Goal: Task Accomplishment & Management: Manage account settings

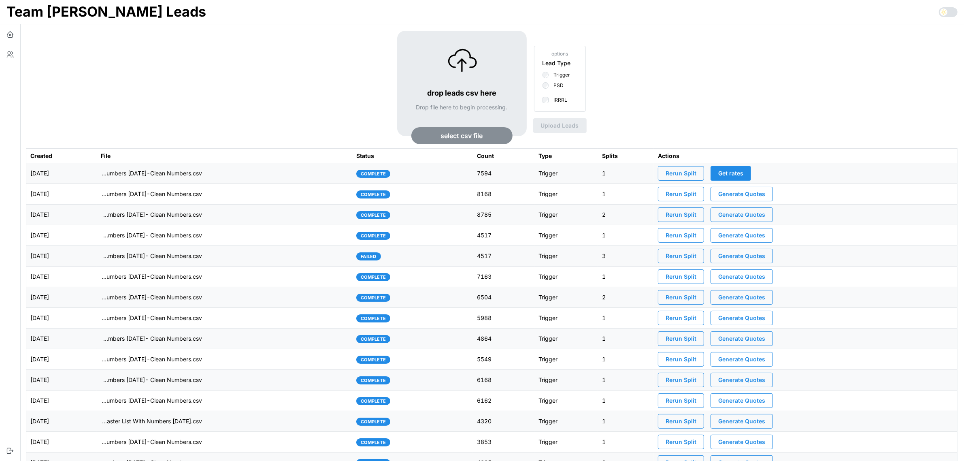
click at [243, 82] on div "drop leads csv here Drop file here to begin processing. select csv file options…" at bounding box center [492, 89] width 932 height 117
click at [97, 171] on td "[DATE]" at bounding box center [61, 173] width 70 height 21
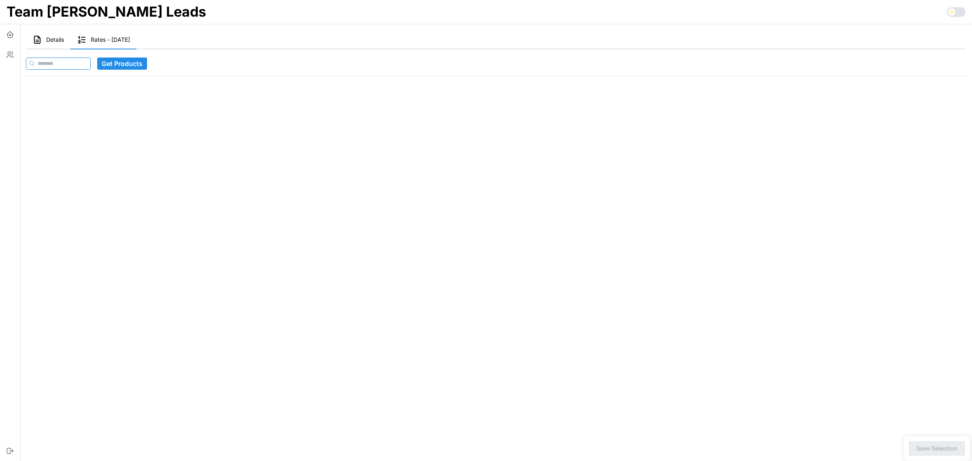
click at [80, 64] on input at bounding box center [58, 63] width 65 height 12
paste input "**********"
type input "**********"
click at [143, 65] on span "Get Products" at bounding box center [137, 63] width 41 height 11
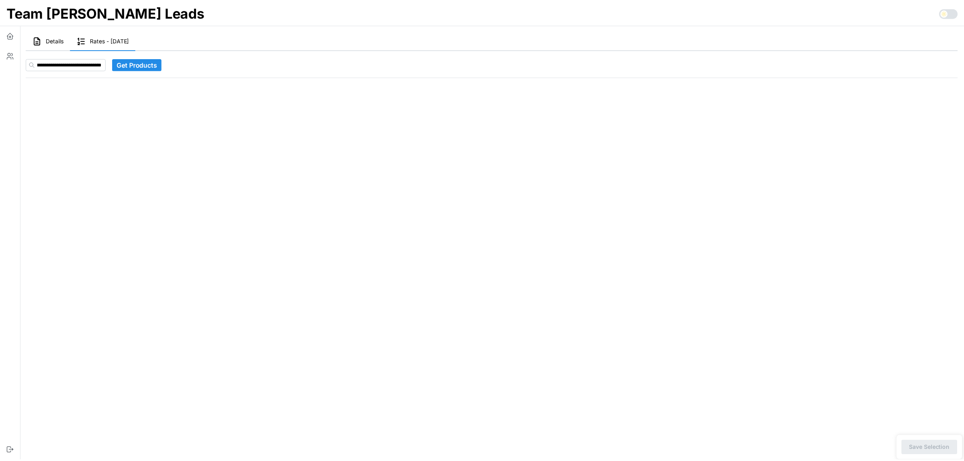
scroll to position [0, 0]
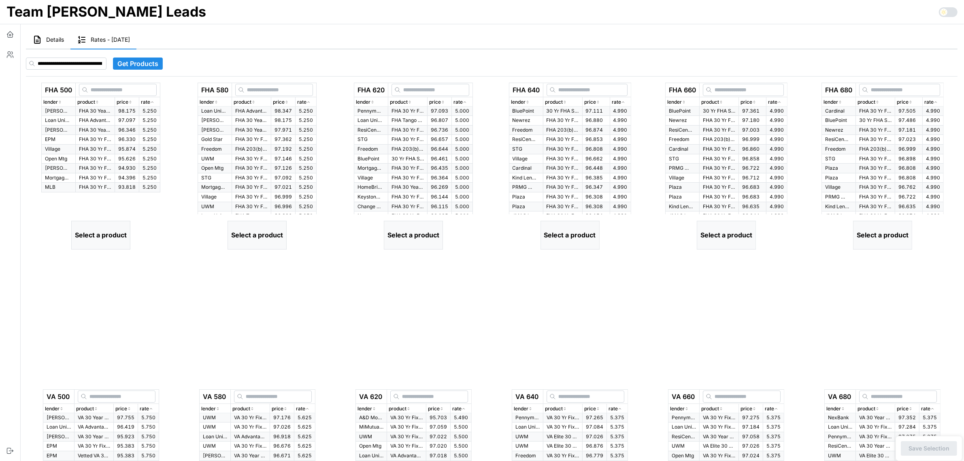
click at [158, 98] on div "rate" at bounding box center [149, 102] width 17 height 8
click at [132, 100] on icon "button" at bounding box center [130, 102] width 4 height 5
click at [129, 102] on icon "button" at bounding box center [130, 102] width 4 height 5
click at [83, 118] on p "FHA Advantage 30 Yr Fixed" at bounding box center [95, 120] width 32 height 7
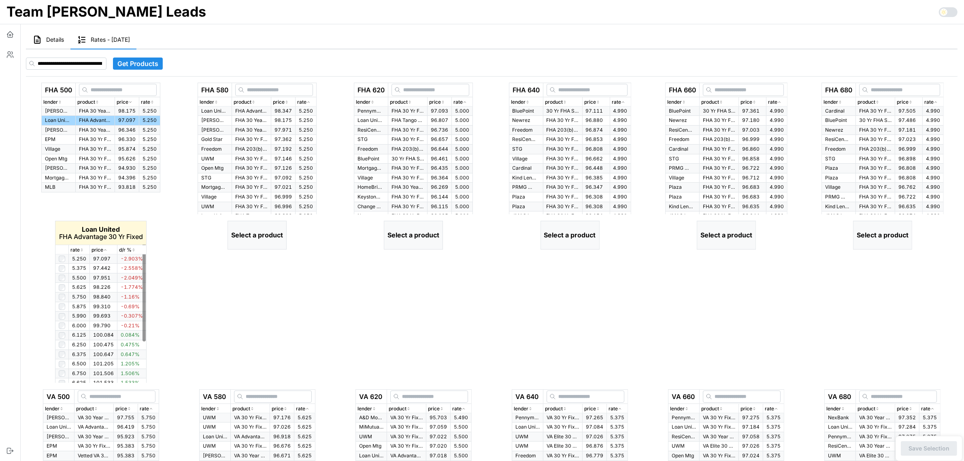
click at [82, 249] on icon "button" at bounding box center [82, 249] width 4 height 5
click at [82, 249] on icon "button" at bounding box center [82, 249] width 2 height 1
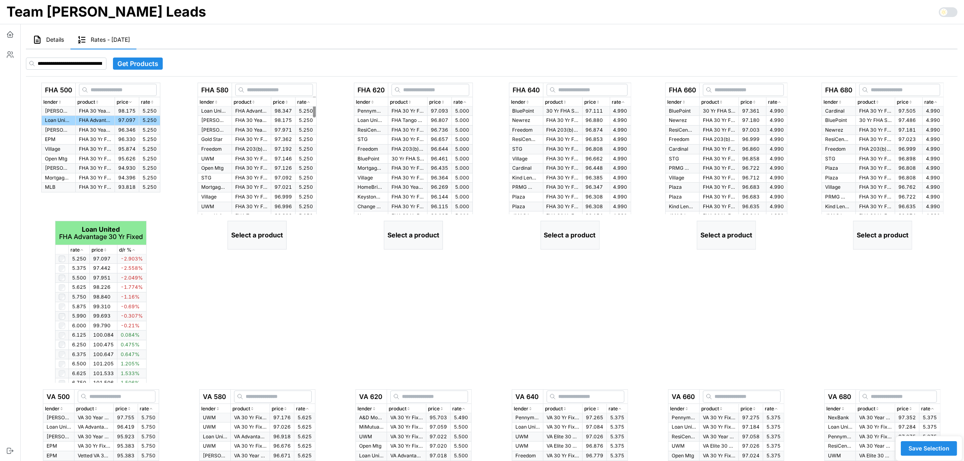
click at [311, 102] on icon "button" at bounding box center [309, 102] width 4 height 5
click at [285, 111] on span "98.347" at bounding box center [283, 111] width 17 height 6
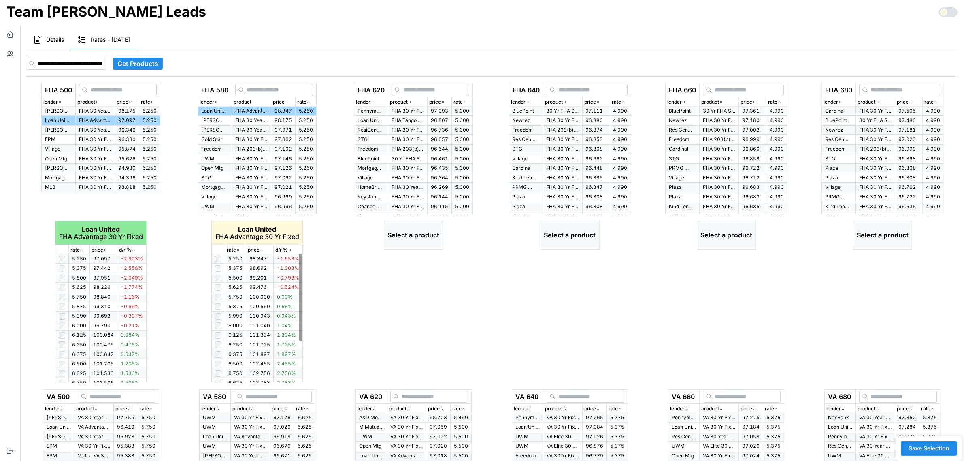
click at [236, 248] on icon "button" at bounding box center [238, 249] width 4 height 5
click at [238, 249] on icon "button" at bounding box center [238, 249] width 4 height 5
click at [467, 102] on icon "button" at bounding box center [465, 102] width 4 height 5
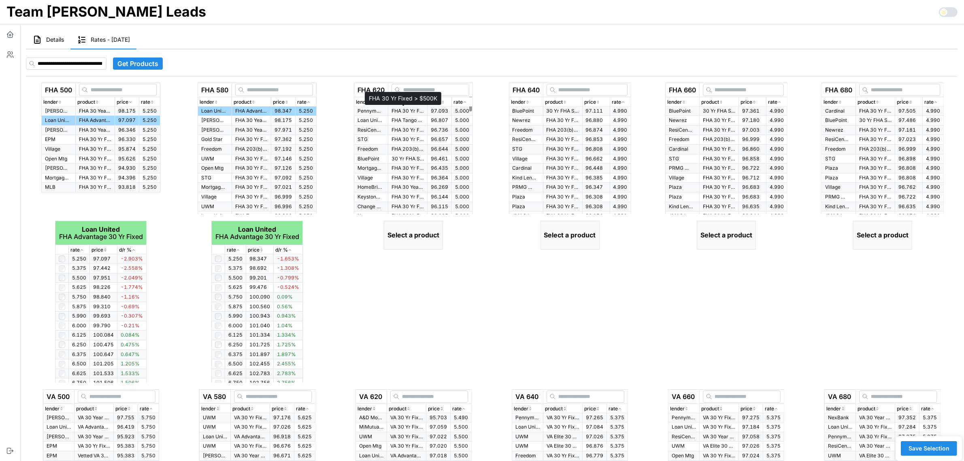
click at [408, 111] on p "FHA 30 Yr Fixed > $500K" at bounding box center [408, 111] width 32 height 7
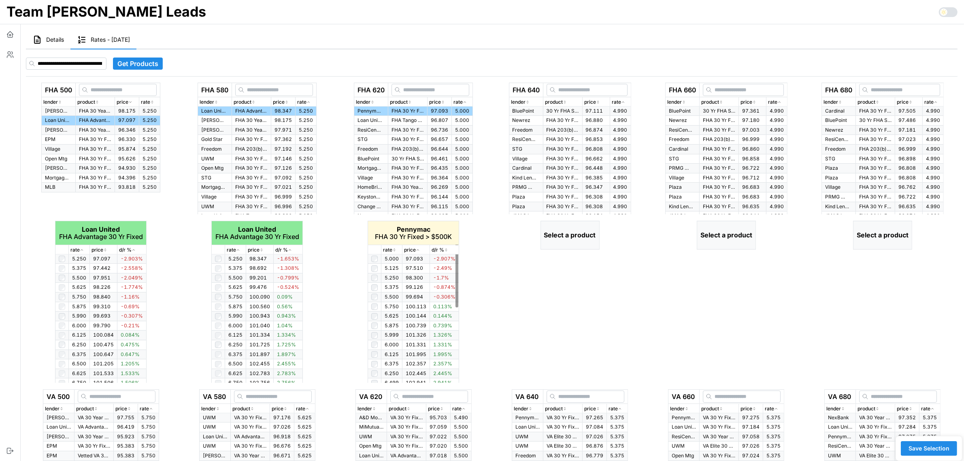
click at [395, 249] on icon "button" at bounding box center [394, 249] width 4 height 5
click at [395, 249] on icon "button" at bounding box center [395, 249] width 2 height 1
click at [395, 249] on icon "button" at bounding box center [394, 249] width 4 height 5
click at [625, 104] on icon "button" at bounding box center [623, 102] width 4 height 5
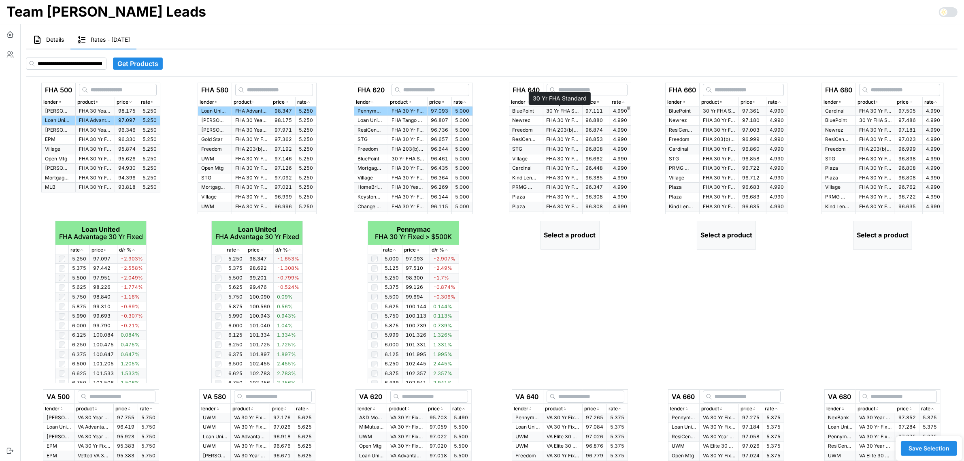
click at [570, 110] on p "30 Yr FHA Standard" at bounding box center [563, 111] width 32 height 7
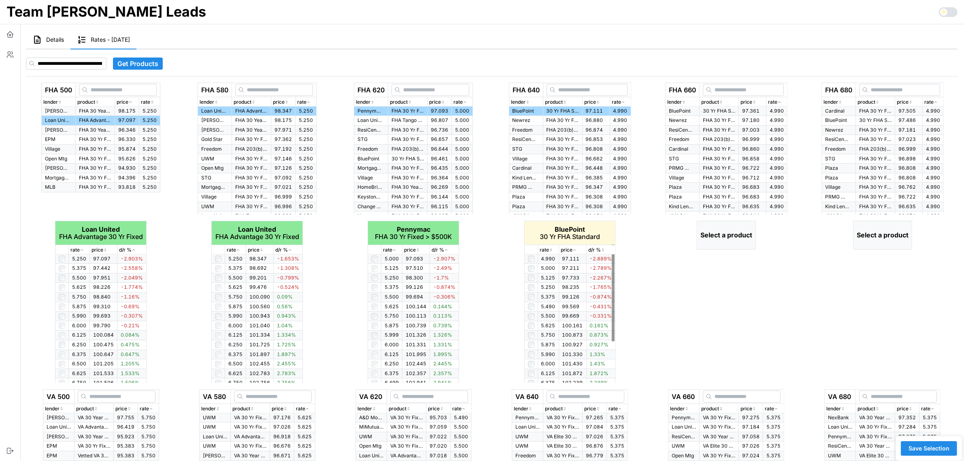
click at [549, 250] on icon "button" at bounding box center [551, 249] width 4 height 5
click at [782, 100] on icon "button" at bounding box center [779, 102] width 4 height 5
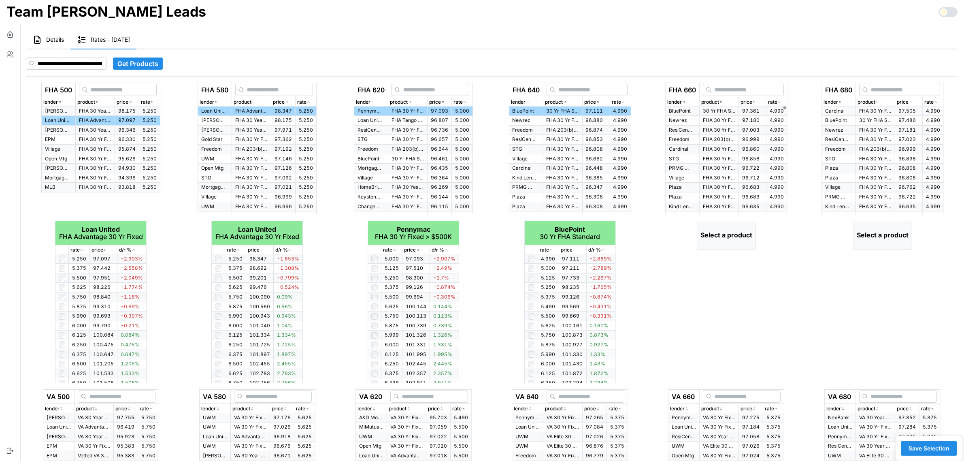
click at [750, 111] on span "97.361" at bounding box center [750, 111] width 17 height 6
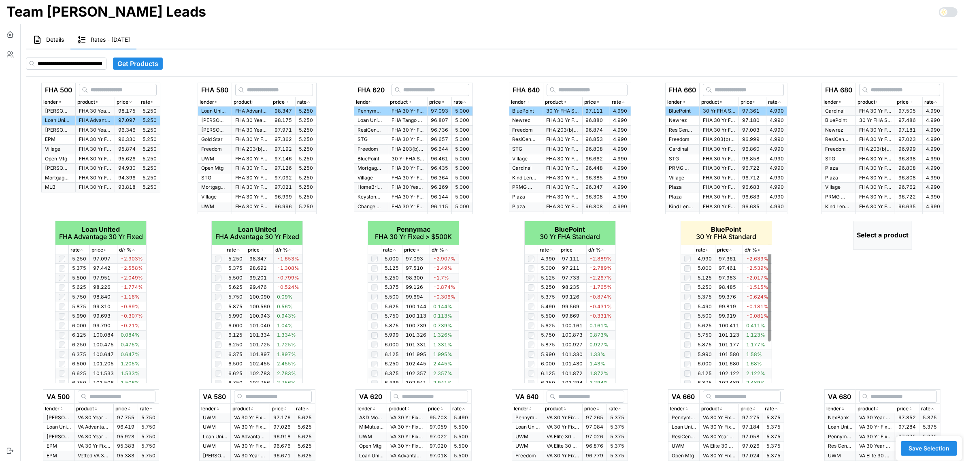
click at [708, 251] on icon "button" at bounding box center [707, 251] width 1 height 1
click at [708, 248] on icon "button" at bounding box center [707, 249] width 4 height 5
click at [937, 102] on icon "button" at bounding box center [936, 102] width 4 height 5
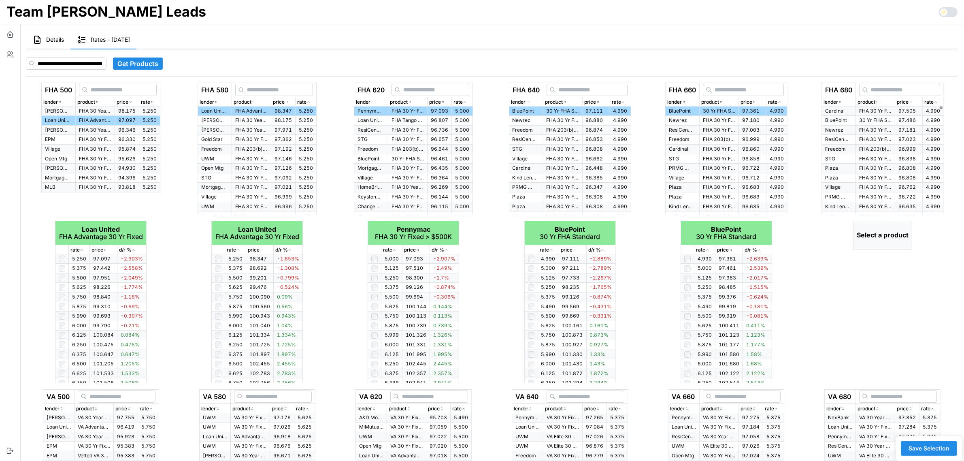
click at [899, 109] on span "97.505" at bounding box center [907, 111] width 17 height 6
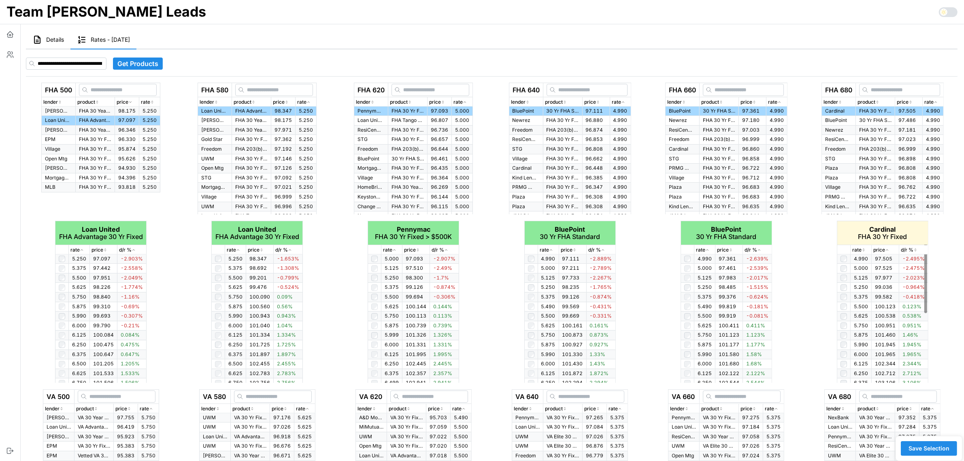
click at [861, 250] on p "rate" at bounding box center [856, 250] width 9 height 8
click at [865, 249] on icon "button" at bounding box center [864, 249] width 4 height 5
click at [865, 250] on icon "button" at bounding box center [864, 249] width 4 height 5
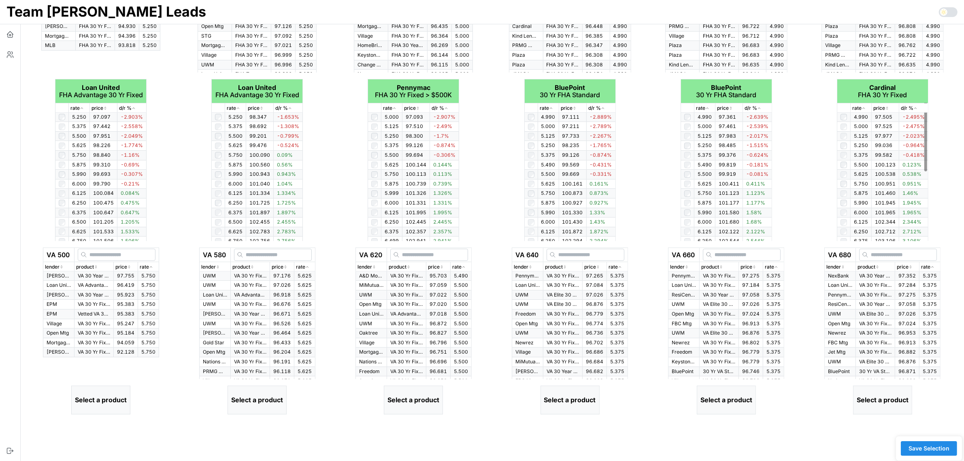
scroll to position [152, 0]
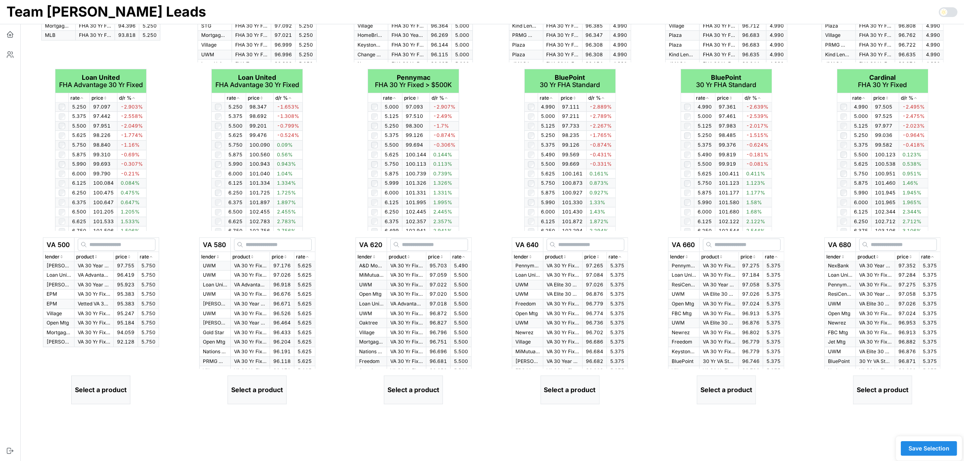
click at [152, 255] on icon "button" at bounding box center [151, 256] width 4 height 5
click at [88, 275] on p "VA Advantage 30 Yr Fixed" at bounding box center [94, 275] width 32 height 7
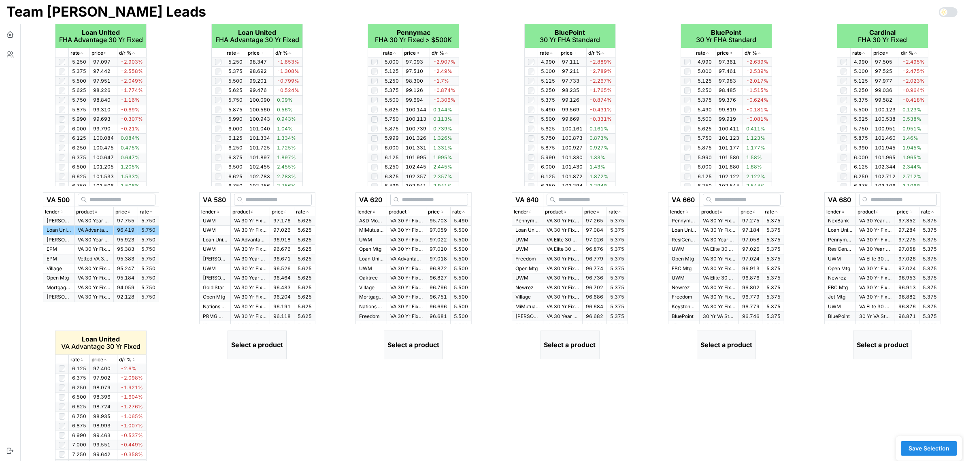
scroll to position [241, 0]
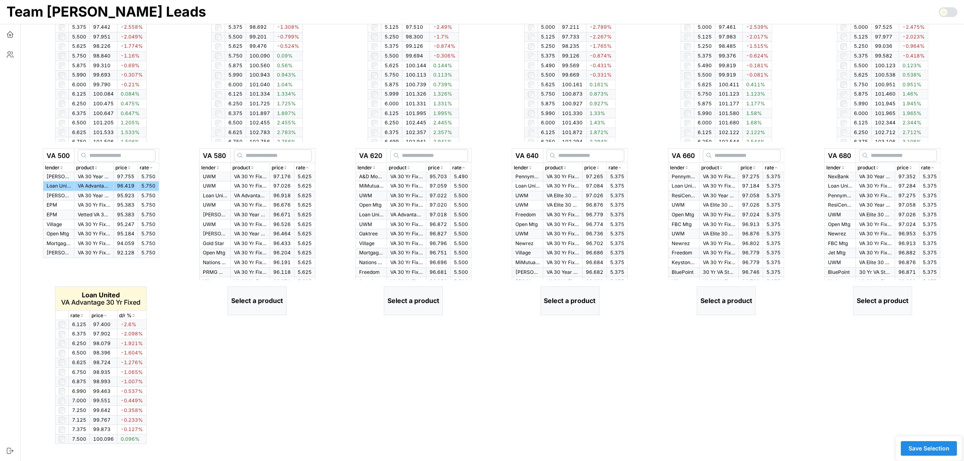
click at [81, 314] on icon "button" at bounding box center [82, 315] width 4 height 5
click at [309, 167] on icon "button" at bounding box center [307, 167] width 4 height 5
click at [309, 166] on icon "button" at bounding box center [307, 167] width 4 height 5
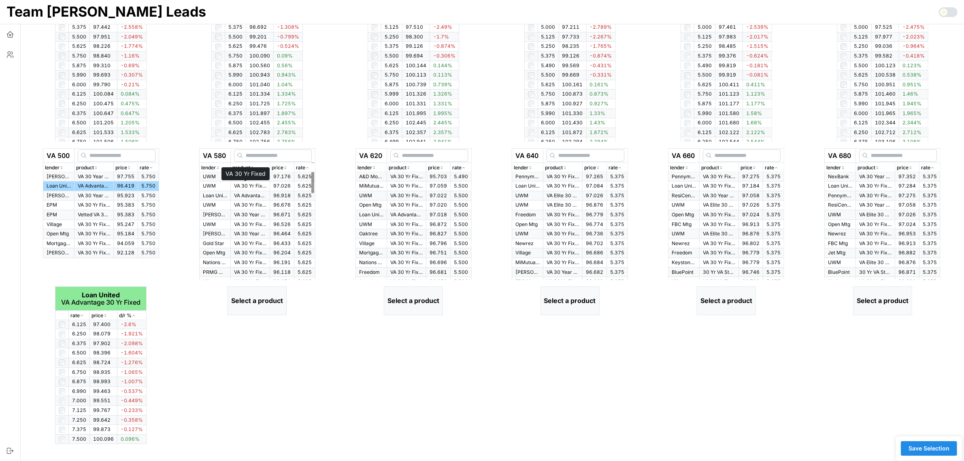
click at [259, 184] on p "VA 30 Yr Fixed" at bounding box center [250, 186] width 32 height 7
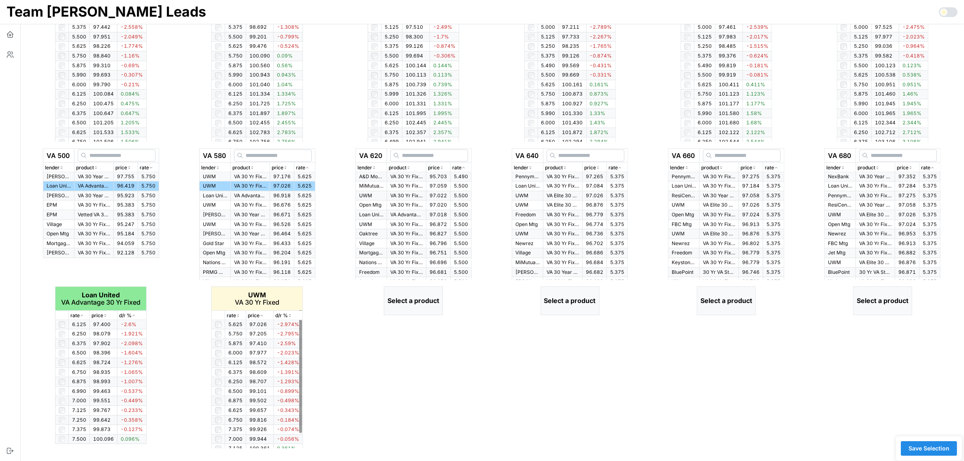
click at [239, 315] on icon "button" at bounding box center [238, 315] width 4 height 5
click at [239, 315] on icon "button" at bounding box center [238, 315] width 2 height 1
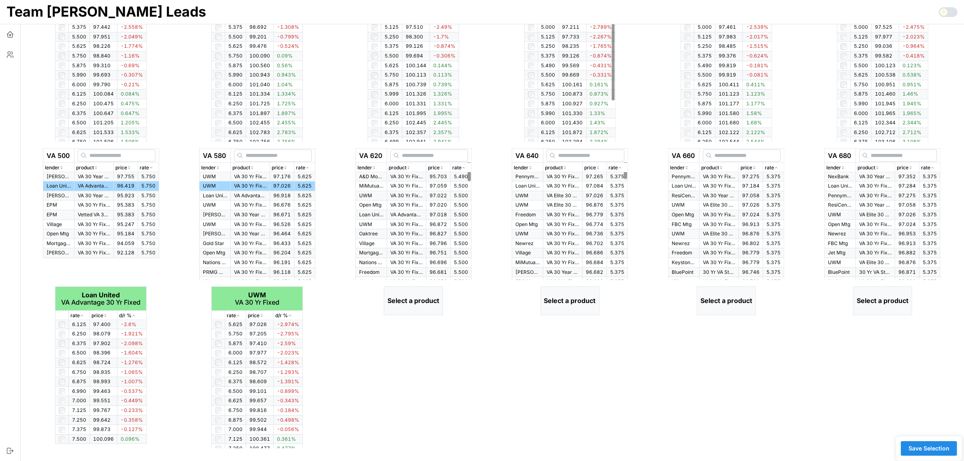
click at [468, 167] on div "rate" at bounding box center [460, 168] width 17 height 8
click at [404, 175] on p "VA 30 Yr Fixed" at bounding box center [406, 176] width 32 height 7
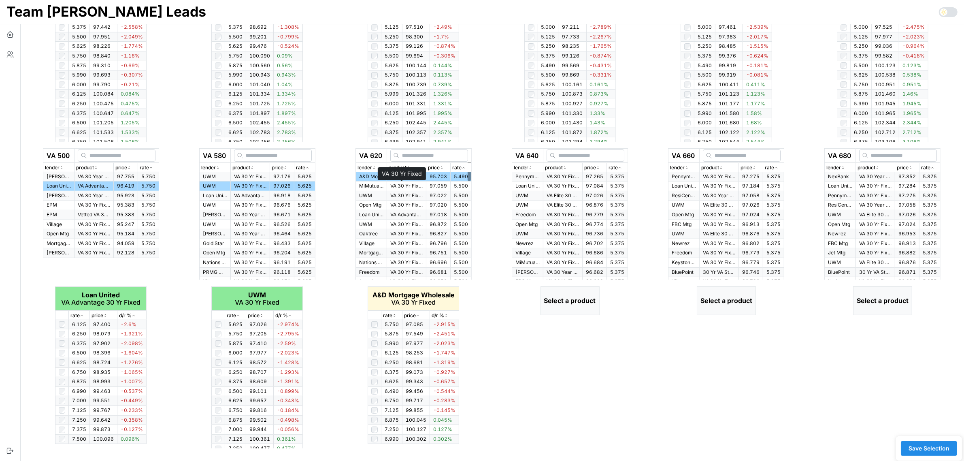
click at [401, 185] on p "VA 30 Yr Fixed" at bounding box center [406, 186] width 32 height 7
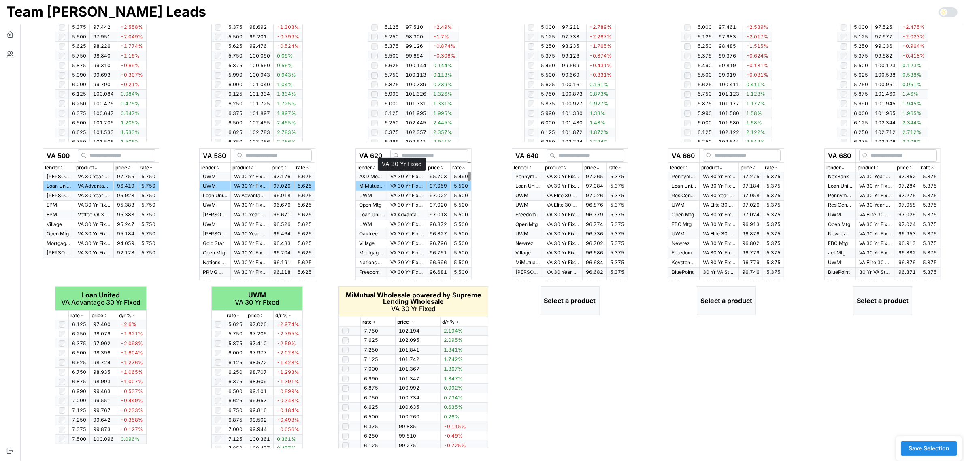
click at [401, 175] on p "VA 30 Yr Fixed" at bounding box center [406, 176] width 32 height 7
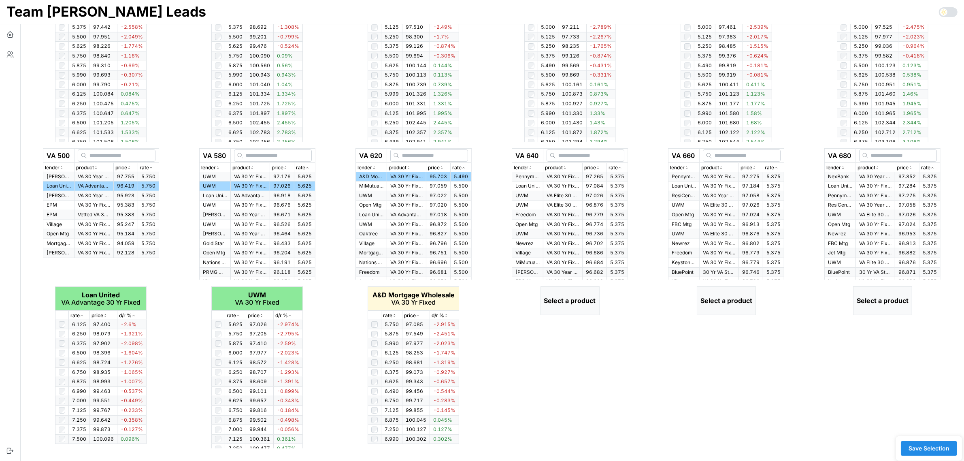
click at [394, 314] on icon "button" at bounding box center [394, 315] width 4 height 5
click at [394, 317] on icon "button" at bounding box center [394, 315] width 4 height 5
click at [440, 187] on span "97.059" at bounding box center [438, 186] width 17 height 6
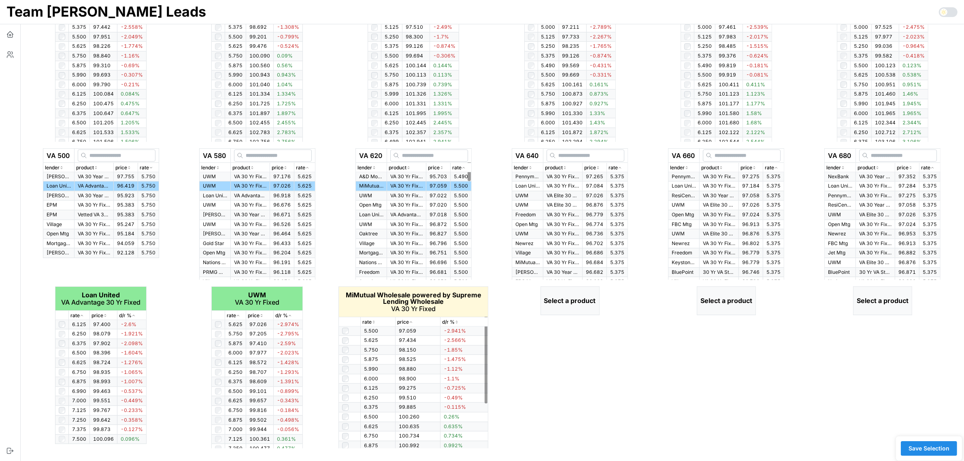
click at [373, 322] on icon "button" at bounding box center [374, 321] width 4 height 5
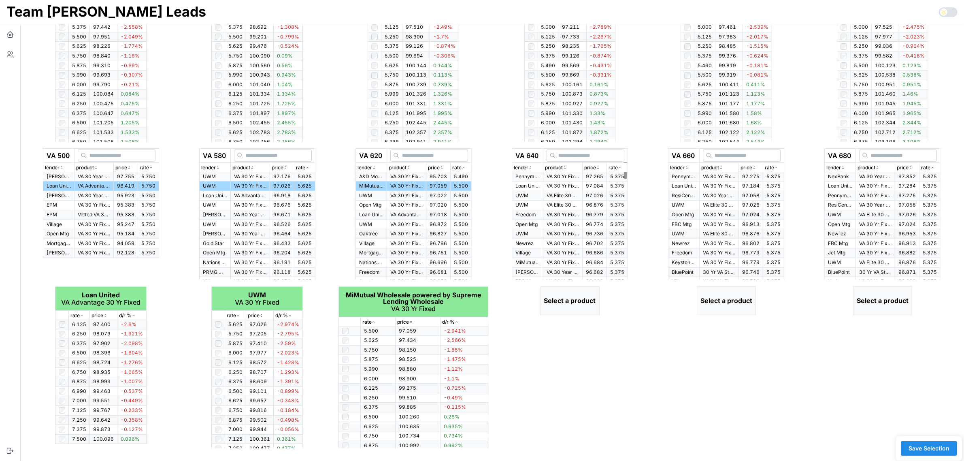
click at [621, 167] on icon "button" at bounding box center [620, 167] width 2 height 1
click at [622, 167] on icon "button" at bounding box center [620, 167] width 4 height 5
click at [569, 177] on p "VA 30 Yr Fixed > $300k" at bounding box center [563, 176] width 32 height 7
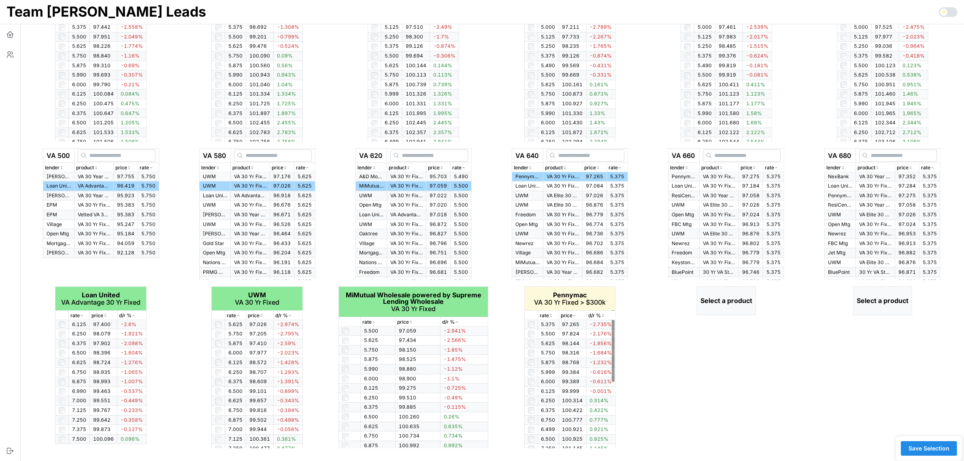
click at [549, 317] on icon "button" at bounding box center [551, 315] width 4 height 5
click at [782, 165] on div "rate" at bounding box center [773, 168] width 17 height 8
click at [741, 173] on td "97.275" at bounding box center [751, 176] width 24 height 9
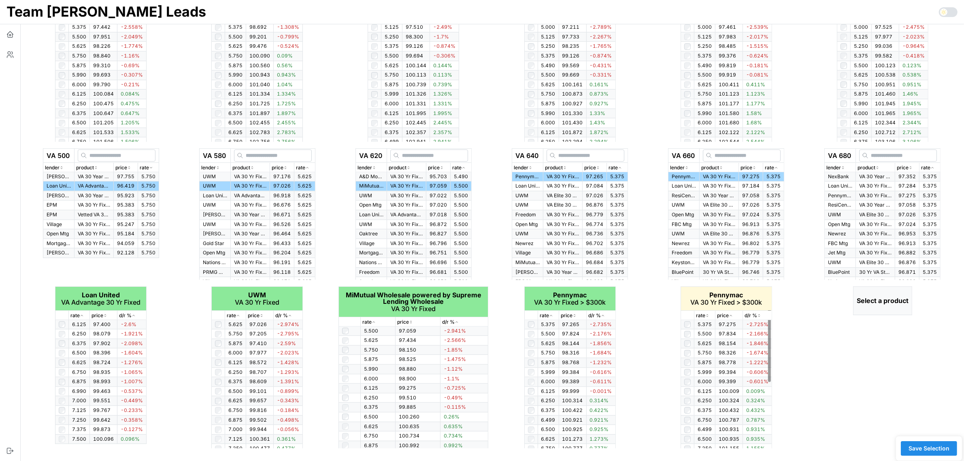
click at [705, 315] on p "rate" at bounding box center [700, 316] width 9 height 8
click at [707, 314] on icon "button" at bounding box center [707, 315] width 4 height 5
click at [934, 166] on icon "button" at bounding box center [933, 167] width 4 height 5
click at [935, 166] on icon "button" at bounding box center [933, 167] width 4 height 5
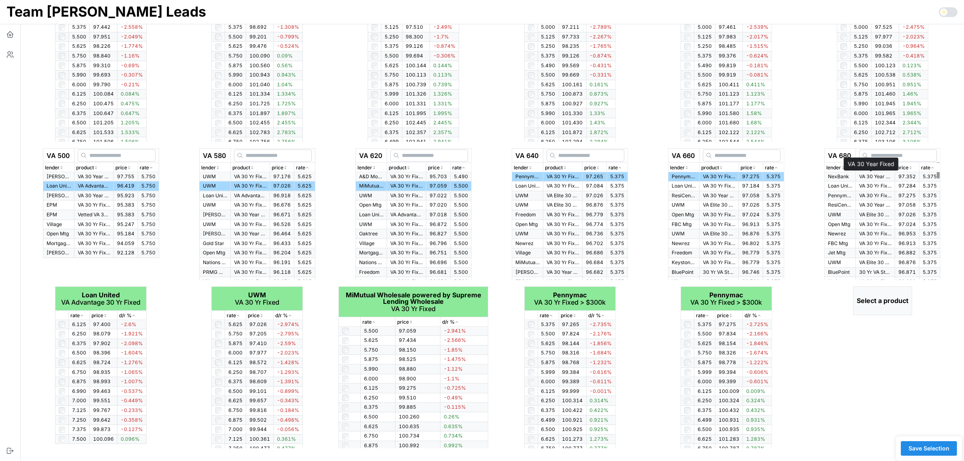
click at [885, 177] on p "VA 30 Year Fixed" at bounding box center [875, 176] width 32 height 7
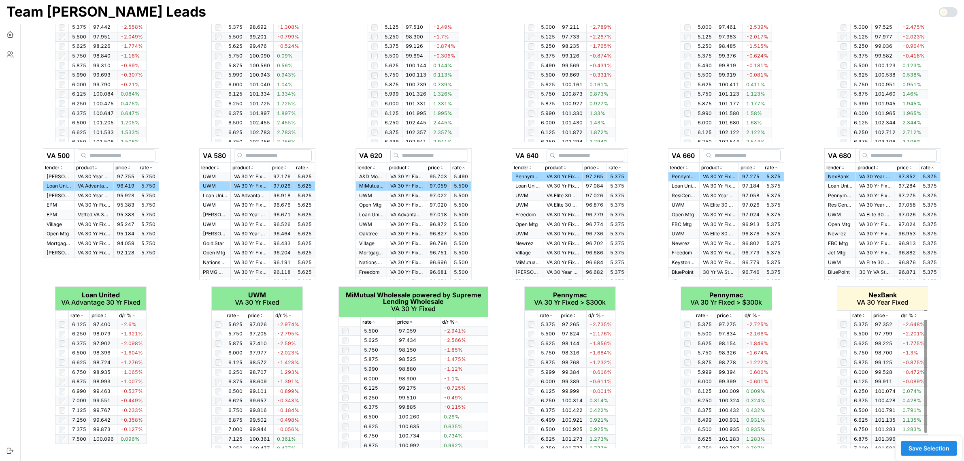
click at [865, 313] on icon "button" at bounding box center [864, 315] width 4 height 5
click at [862, 314] on icon "button" at bounding box center [864, 315] width 4 height 5
click at [848, 362] on td at bounding box center [843, 363] width 13 height 10
click at [932, 447] on span "Save Selection" at bounding box center [929, 448] width 41 height 14
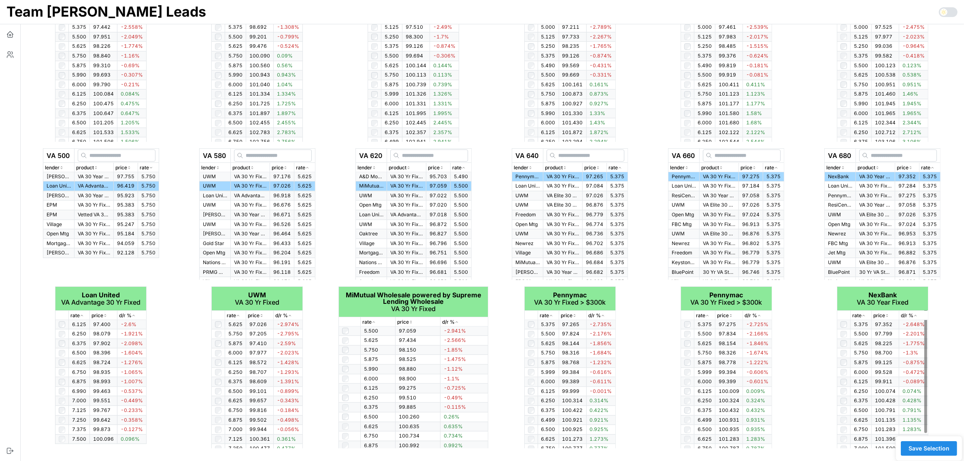
click at [922, 446] on span "Save Selection" at bounding box center [929, 448] width 41 height 14
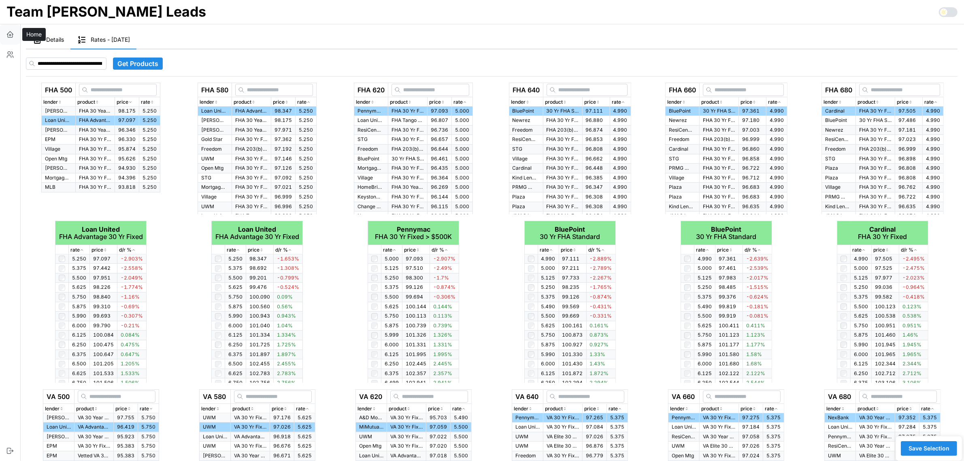
click at [12, 36] on icon "button" at bounding box center [10, 34] width 8 height 8
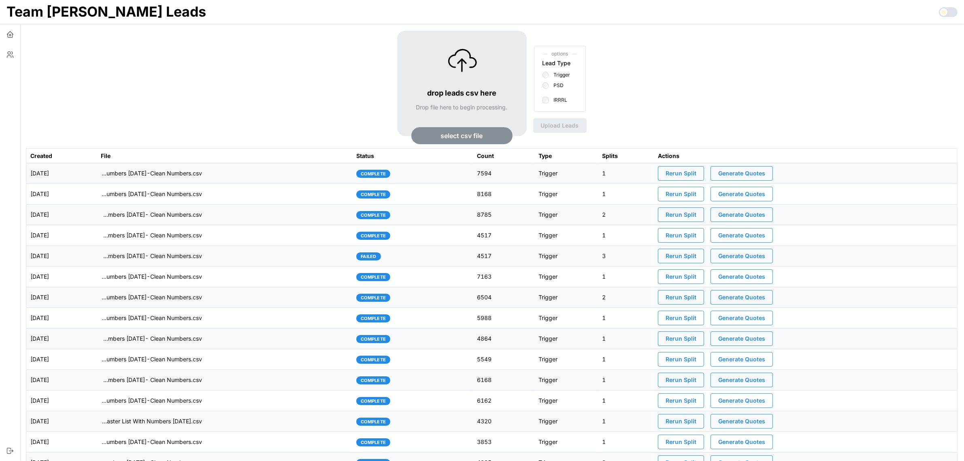
click at [765, 171] on span "Generate Quotes" at bounding box center [741, 173] width 47 height 14
click at [14, 55] on button "button" at bounding box center [10, 55] width 20 height 20
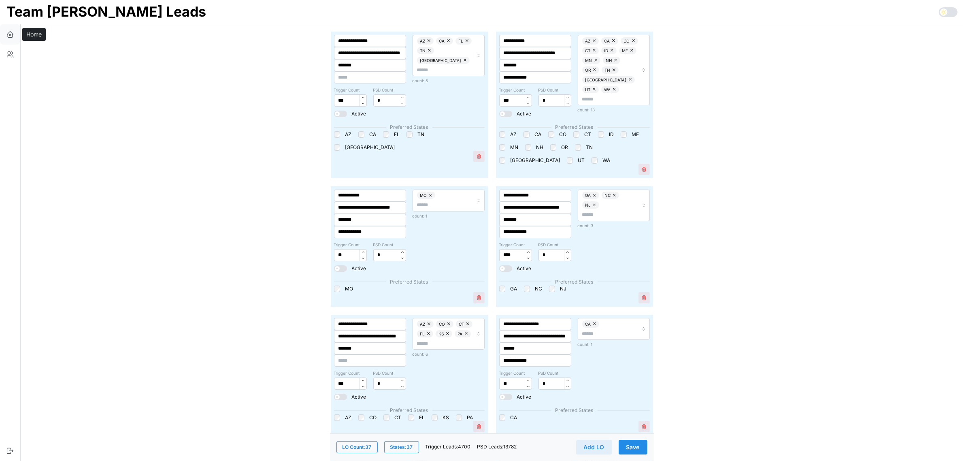
click at [10, 33] on icon "button" at bounding box center [10, 34] width 8 height 8
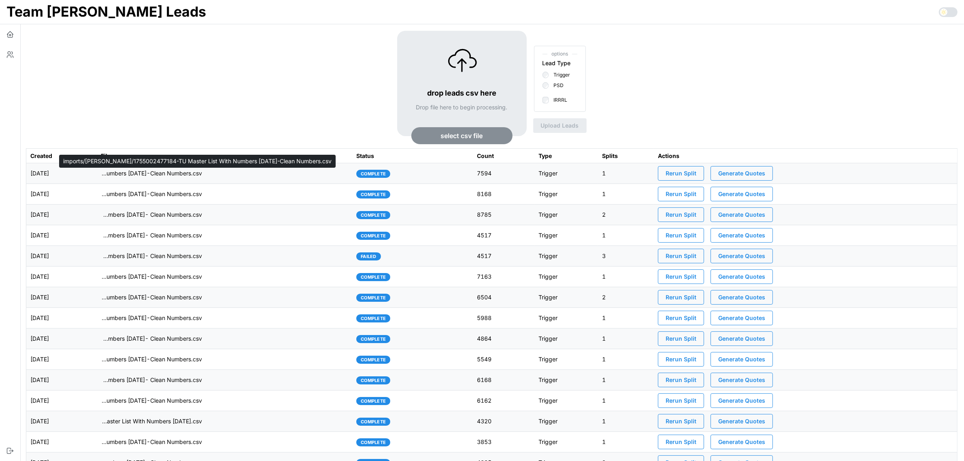
click at [192, 177] on p "imports/[PERSON_NAME]/1755002477184-TU Master List With Numbers [DATE]-Clean Nu…" at bounding box center [151, 173] width 101 height 8
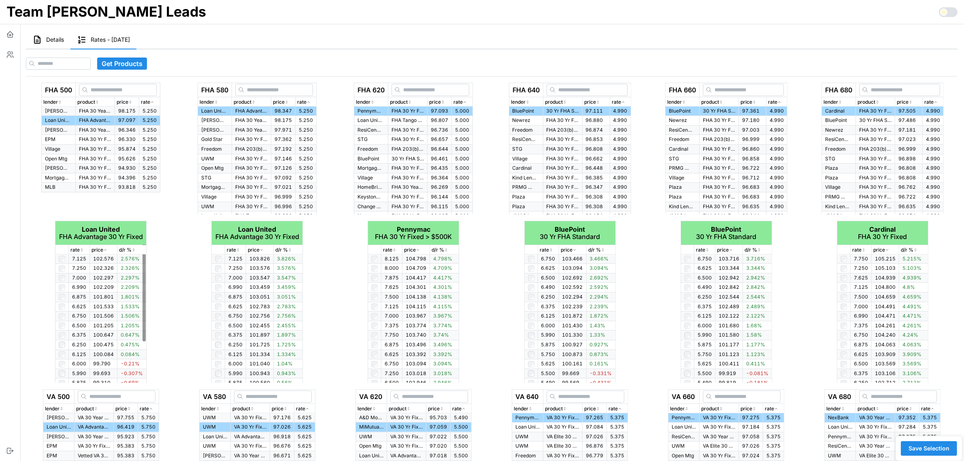
drag, startPoint x: 46, startPoint y: 34, endPoint x: 556, endPoint y: 261, distance: 558.0
click at [46, 34] on button "Details" at bounding box center [48, 40] width 45 height 19
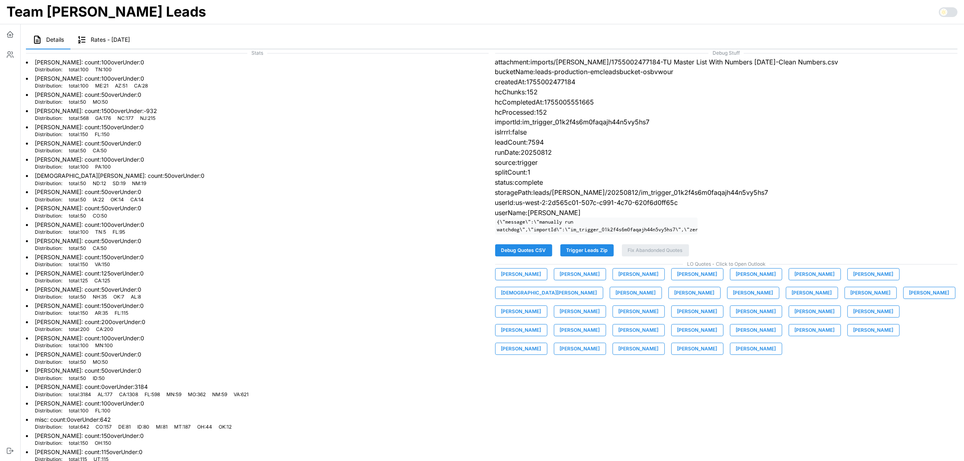
click at [523, 280] on span "[PERSON_NAME]" at bounding box center [521, 273] width 40 height 11
click at [583, 280] on span "[PERSON_NAME]" at bounding box center [580, 273] width 40 height 11
click at [629, 280] on span "[PERSON_NAME]" at bounding box center [639, 273] width 40 height 11
click at [677, 280] on span "[PERSON_NAME]" at bounding box center [697, 273] width 40 height 11
click at [736, 280] on span "[PERSON_NAME]" at bounding box center [756, 273] width 40 height 11
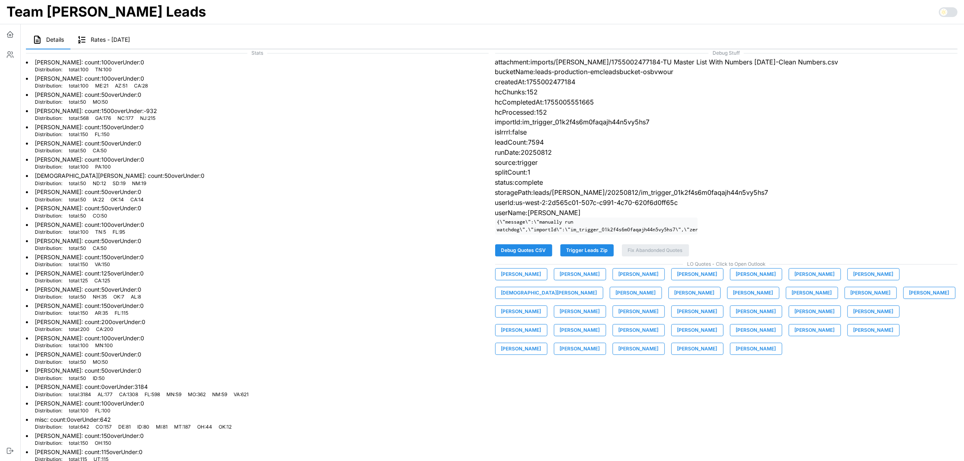
click at [804, 280] on span "[PERSON_NAME]" at bounding box center [815, 273] width 40 height 11
click at [855, 280] on span "[PERSON_NAME]" at bounding box center [874, 273] width 40 height 11
click at [597, 287] on span "[DEMOGRAPHIC_DATA][PERSON_NAME]" at bounding box center [549, 292] width 96 height 11
click at [616, 298] on span "[PERSON_NAME]" at bounding box center [636, 292] width 40 height 11
click at [675, 296] on span "[PERSON_NAME]" at bounding box center [695, 292] width 40 height 11
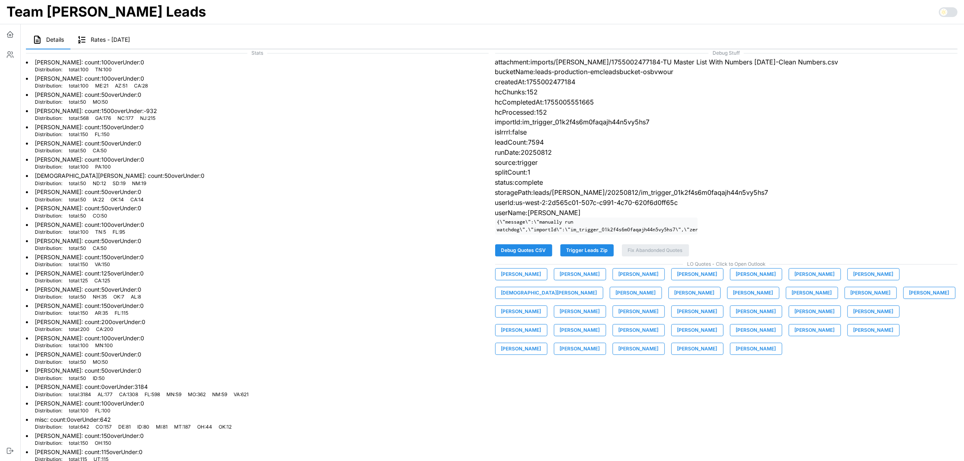
click at [733, 298] on span "[PERSON_NAME]" at bounding box center [753, 292] width 40 height 11
click at [792, 298] on span "[PERSON_NAME]" at bounding box center [812, 292] width 40 height 11
click at [851, 298] on span "[PERSON_NAME]" at bounding box center [871, 292] width 40 height 11
click at [909, 297] on span "[PERSON_NAME]" at bounding box center [929, 292] width 40 height 11
click at [541, 306] on span "[PERSON_NAME]" at bounding box center [521, 311] width 40 height 11
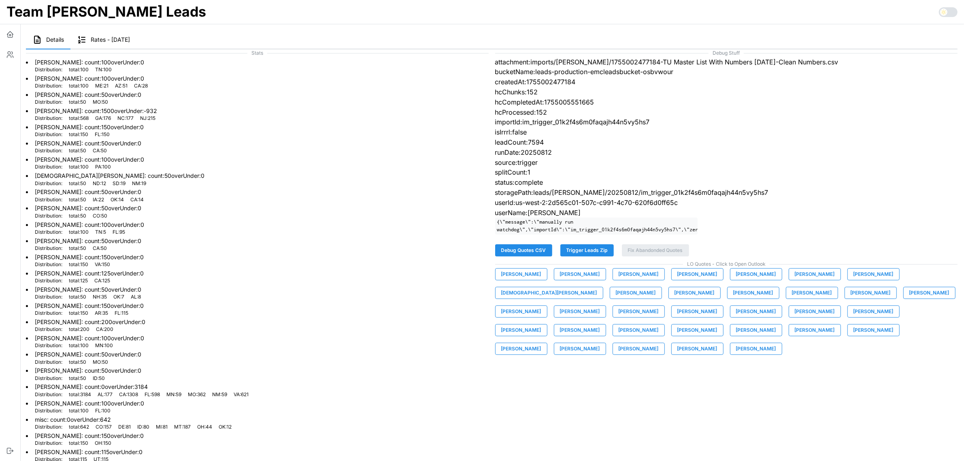
click at [600, 306] on span "[PERSON_NAME]" at bounding box center [580, 311] width 40 height 11
click at [659, 306] on span "[PERSON_NAME]" at bounding box center [639, 311] width 40 height 11
click at [677, 317] on span "[PERSON_NAME]" at bounding box center [697, 311] width 40 height 11
click at [736, 315] on span "[PERSON_NAME]" at bounding box center [756, 311] width 40 height 11
click at [795, 317] on span "[PERSON_NAME]" at bounding box center [815, 311] width 40 height 11
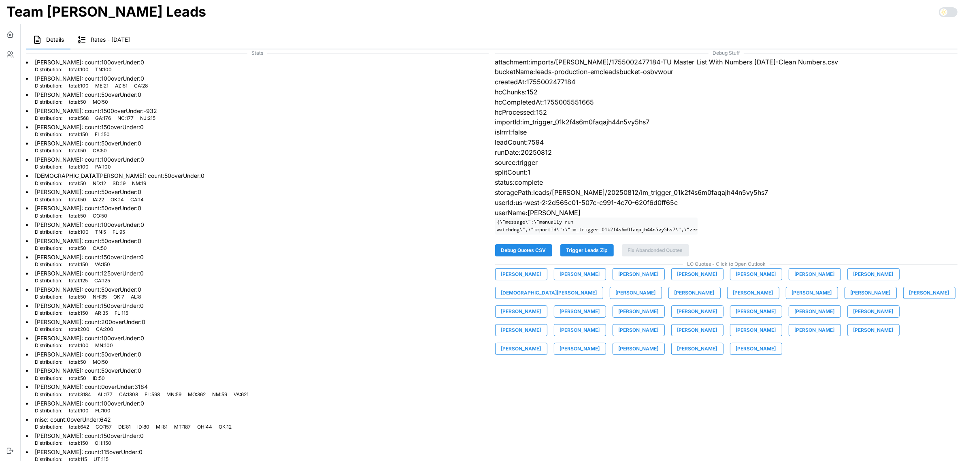
click at [541, 324] on span "[PERSON_NAME]" at bounding box center [521, 329] width 40 height 11
click at [600, 324] on span "[PERSON_NAME]" at bounding box center [580, 329] width 40 height 11
click at [659, 324] on span "[PERSON_NAME]" at bounding box center [639, 329] width 40 height 11
click at [718, 324] on span "[PERSON_NAME]" at bounding box center [697, 329] width 40 height 11
click at [736, 336] on span "[PERSON_NAME]" at bounding box center [756, 329] width 40 height 11
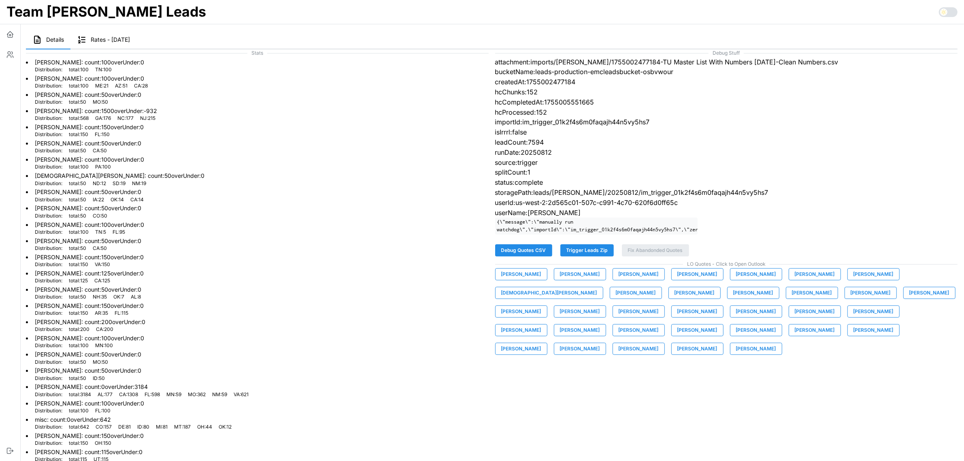
click at [795, 336] on span "[PERSON_NAME]" at bounding box center [815, 329] width 40 height 11
click at [854, 336] on span "[PERSON_NAME]" at bounding box center [874, 329] width 40 height 11
click at [541, 343] on span "[PERSON_NAME]" at bounding box center [521, 348] width 40 height 11
click at [600, 343] on span "[PERSON_NAME]" at bounding box center [580, 348] width 40 height 11
click at [659, 343] on span "[PERSON_NAME]" at bounding box center [639, 348] width 40 height 11
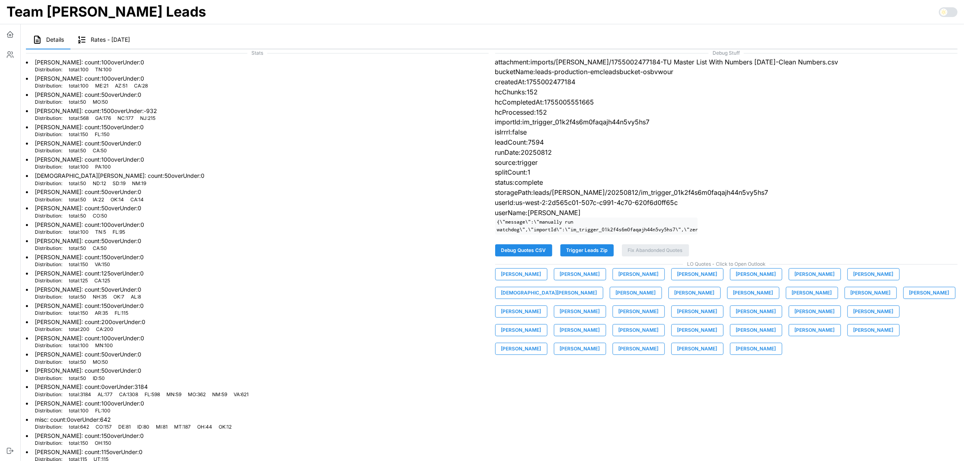
click at [718, 343] on span "[PERSON_NAME]" at bounding box center [697, 348] width 40 height 11
click at [782, 343] on button "[PERSON_NAME]" at bounding box center [756, 349] width 52 height 12
click at [10, 56] on icon "button" at bounding box center [9, 57] width 4 height 2
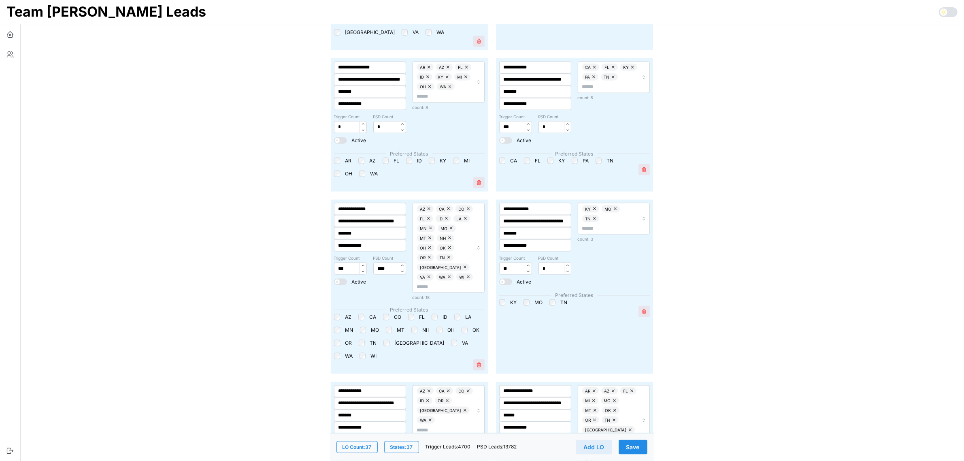
scroll to position [1316, 0]
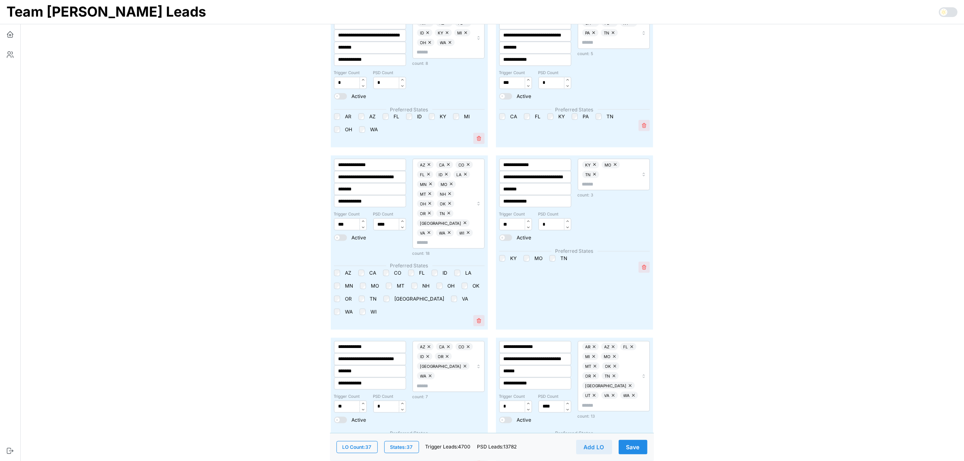
click at [340, 235] on span at bounding box center [337, 237] width 5 height 5
click at [637, 445] on span "Save" at bounding box center [632, 447] width 13 height 14
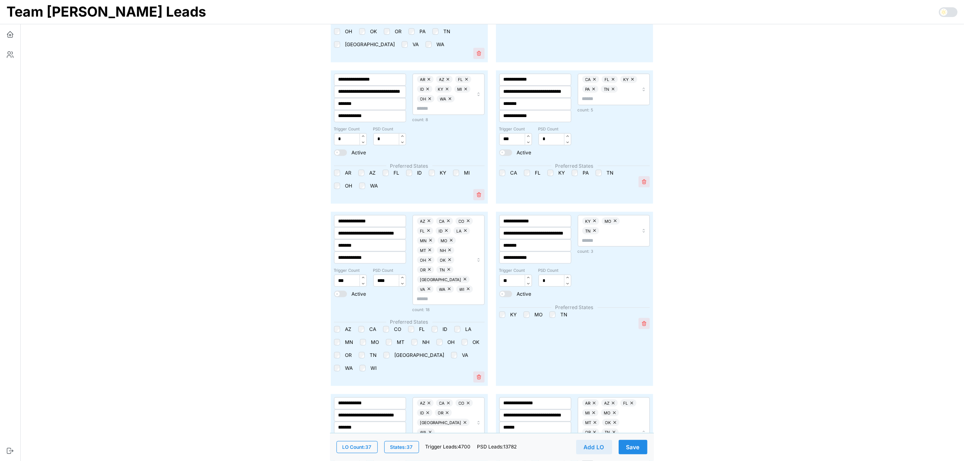
scroll to position [1265, 0]
